Goal: Entertainment & Leisure: Consume media (video, audio)

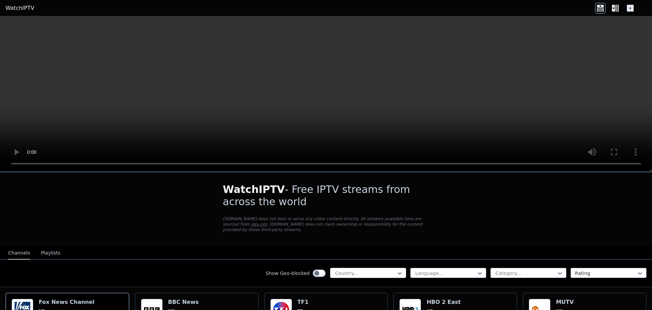
click at [383, 269] on div at bounding box center [366, 272] width 62 height 7
type input "***"
click at [353, 294] on div "[GEOGRAPHIC_DATA]" at bounding box center [368, 300] width 76 height 12
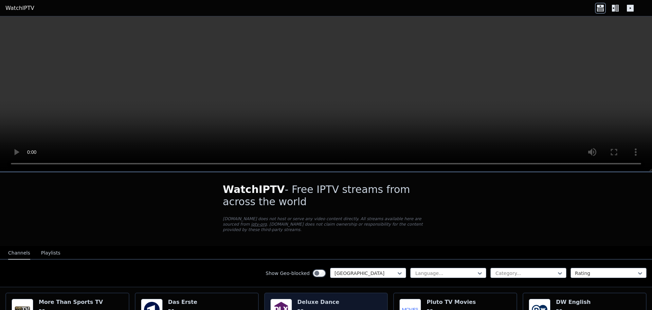
scroll to position [34, 0]
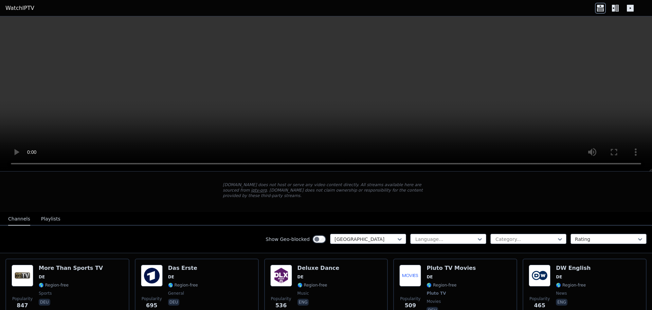
click at [52, 216] on button "Playlists" at bounding box center [50, 218] width 19 height 13
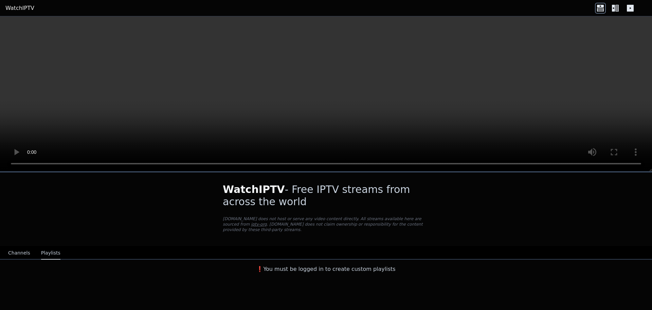
scroll to position [0, 0]
click at [15, 246] on button "Channels" at bounding box center [19, 252] width 22 height 13
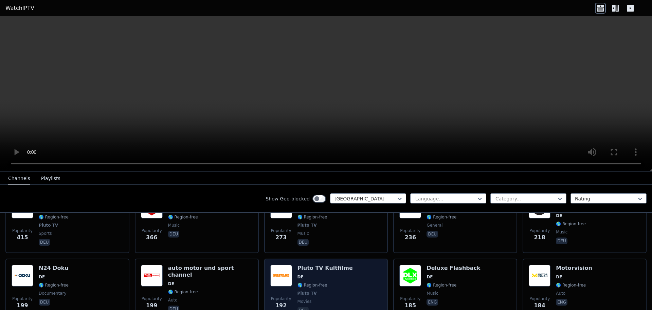
scroll to position [56, 0]
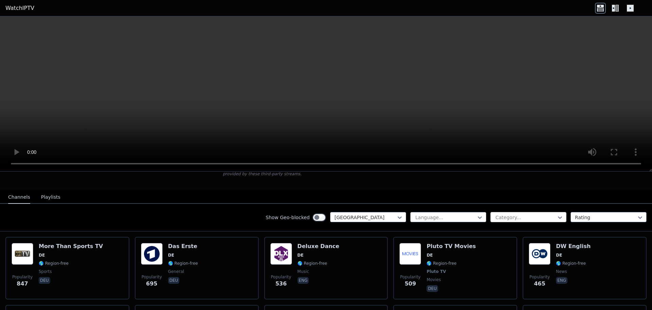
click at [526, 214] on div at bounding box center [526, 217] width 62 height 7
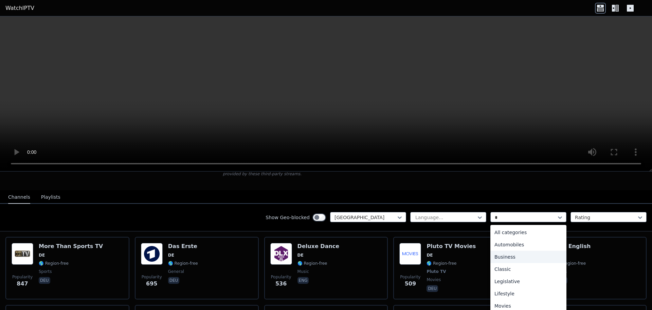
type input "**"
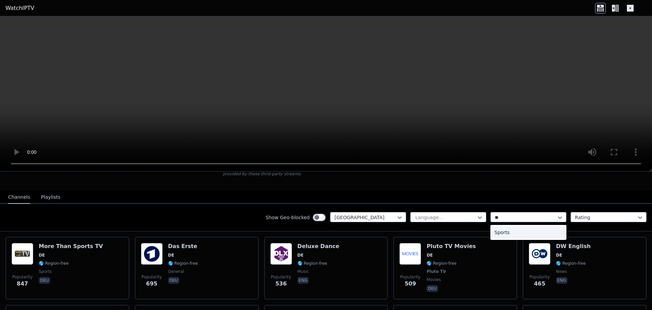
click at [509, 226] on div "Sports" at bounding box center [529, 232] width 76 height 12
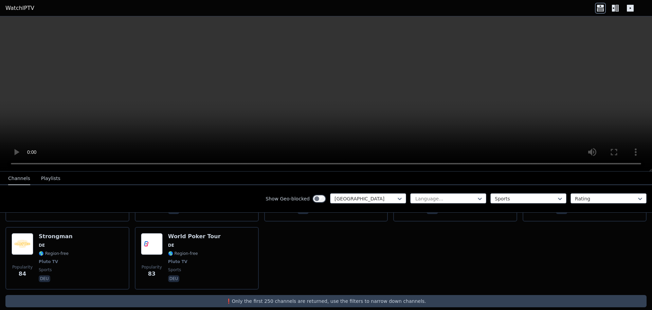
scroll to position [136, 0]
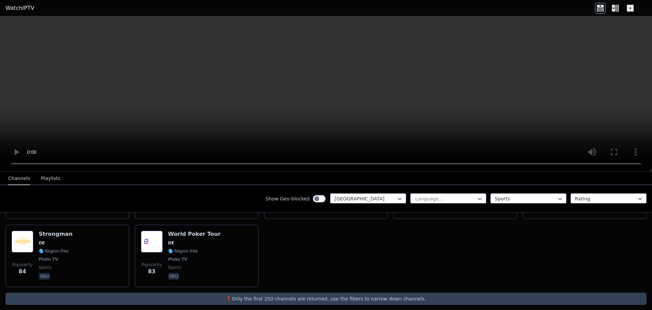
drag, startPoint x: 365, startPoint y: 278, endPoint x: 341, endPoint y: 276, distance: 23.6
click at [341, 276] on div "Popularity 847 More Than Sports TV DE 🌎 Region-free sports deu Popularity 416 A…" at bounding box center [326, 221] width 652 height 141
